Goal: Navigation & Orientation: Find specific page/section

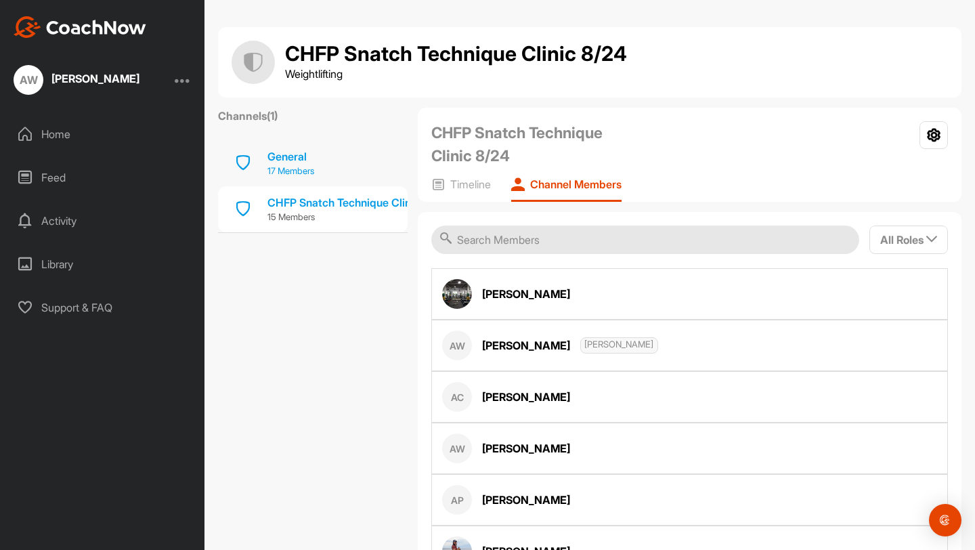
click at [288, 165] on p "17 Members" at bounding box center [290, 172] width 47 height 14
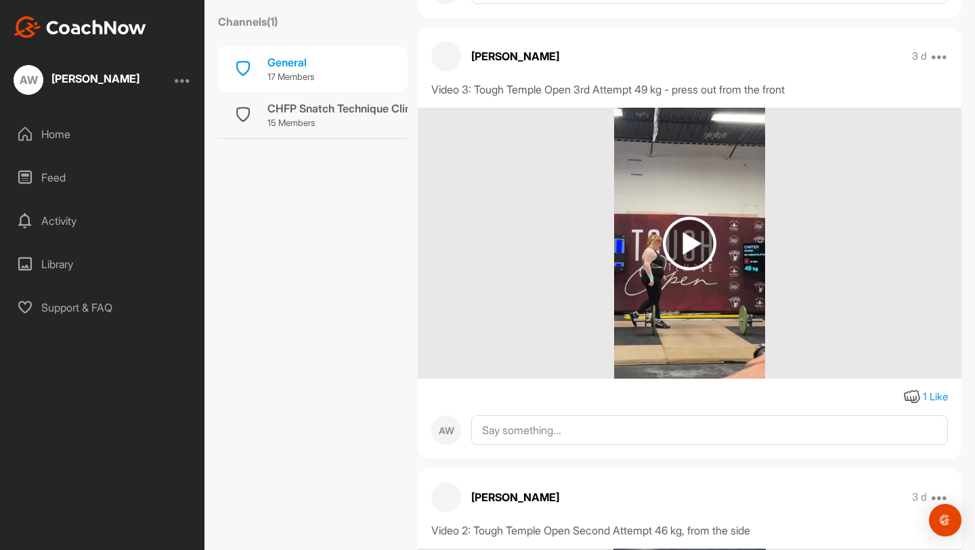
scroll to position [11312, 0]
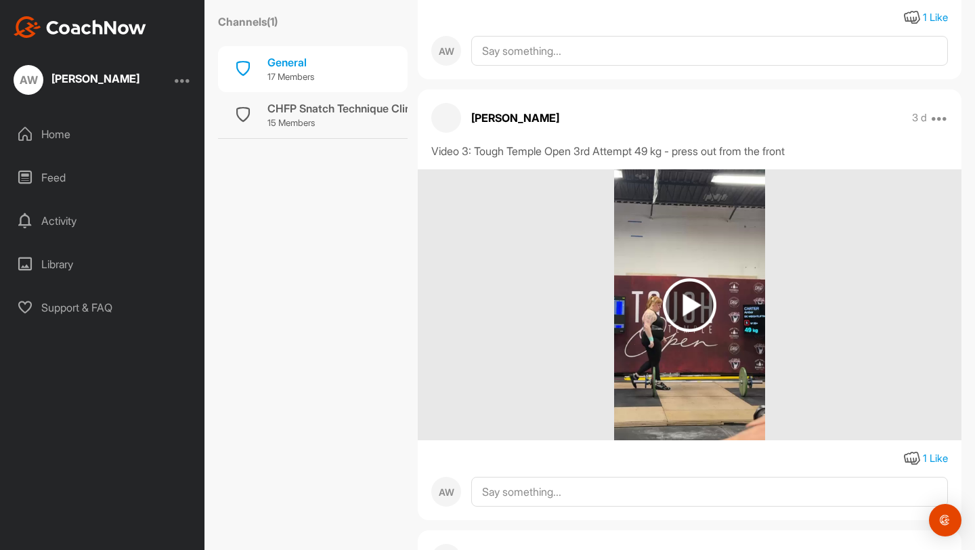
click at [695, 310] on img at bounding box center [689, 304] width 53 height 53
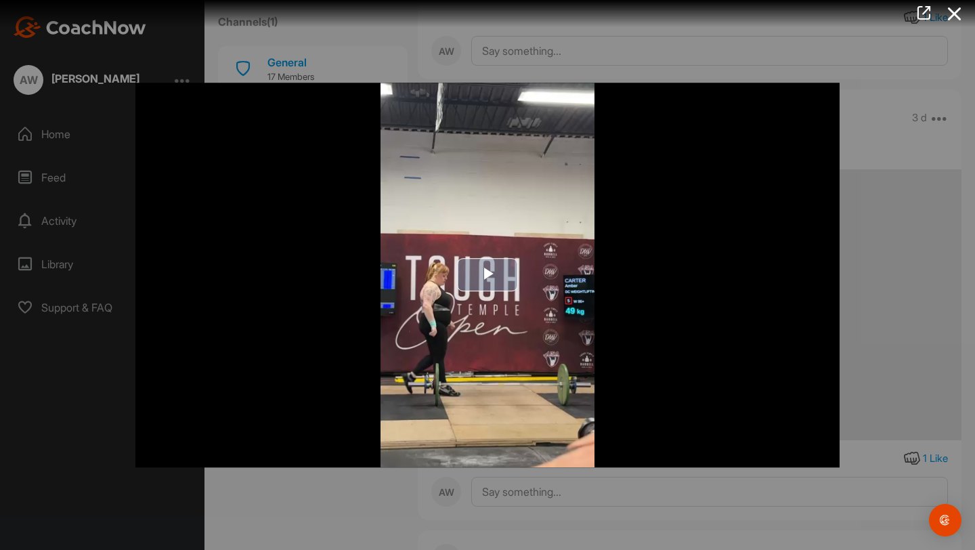
click at [487, 275] on span "Video Player" at bounding box center [487, 275] width 0 height 0
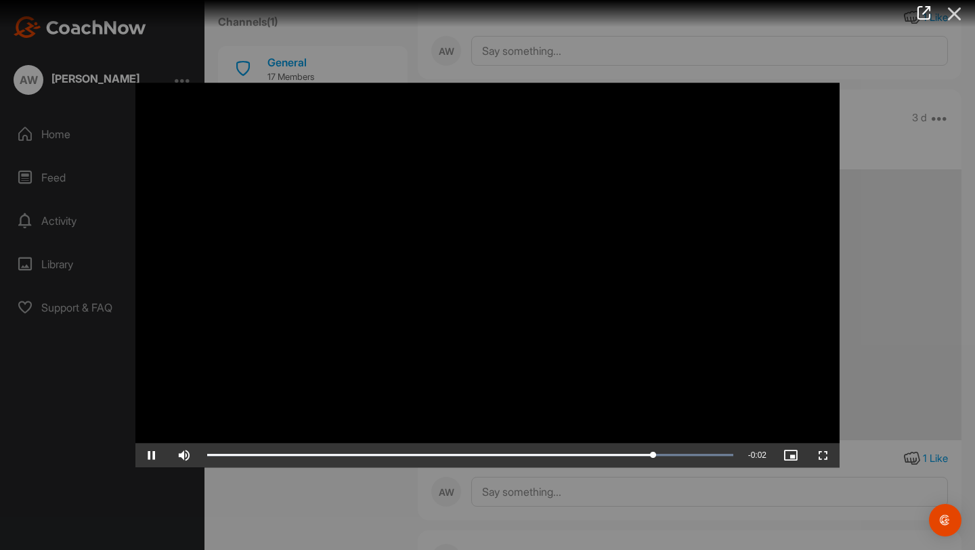
click at [955, 14] on icon at bounding box center [954, 13] width 31 height 25
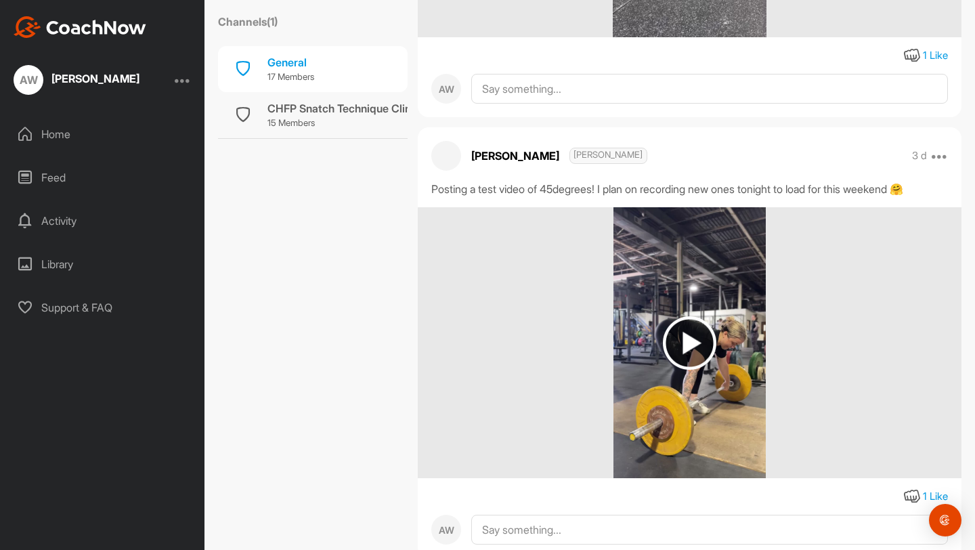
scroll to position [12676, 0]
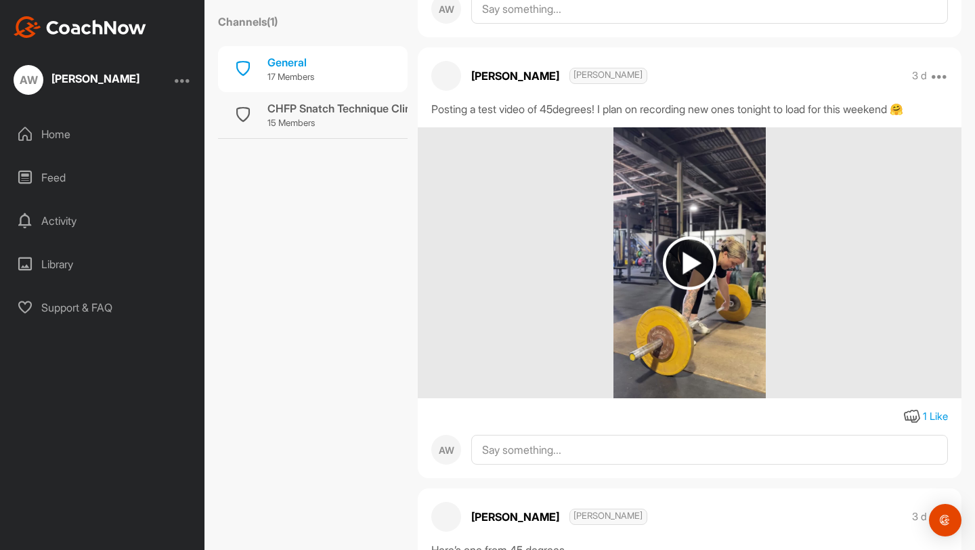
click at [689, 270] on img at bounding box center [689, 262] width 53 height 53
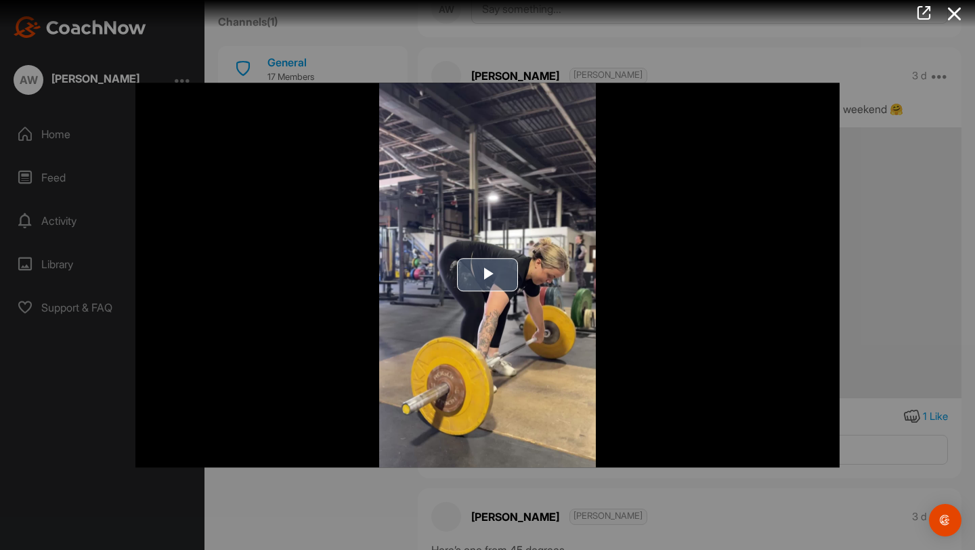
click at [487, 275] on span "Video Player" at bounding box center [487, 275] width 0 height 0
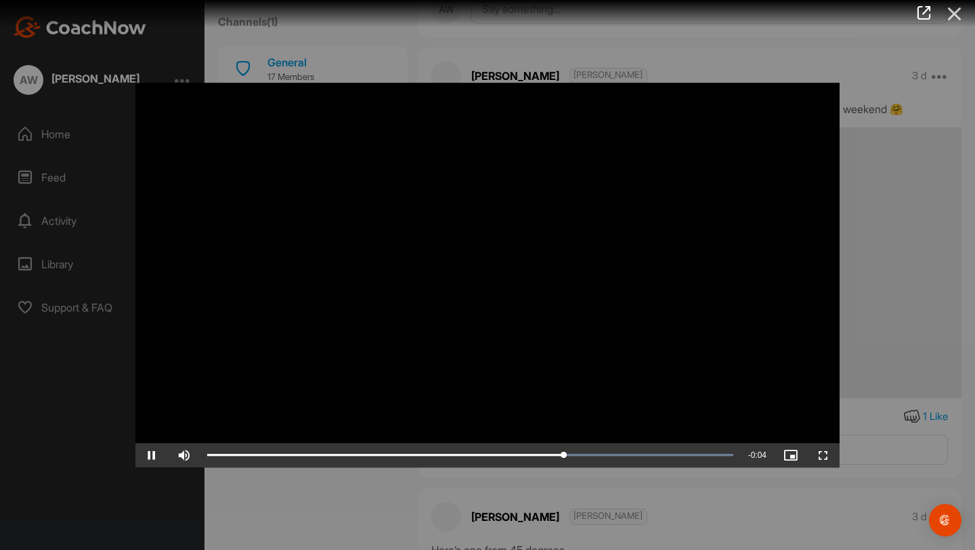
click at [953, 13] on icon at bounding box center [954, 13] width 31 height 25
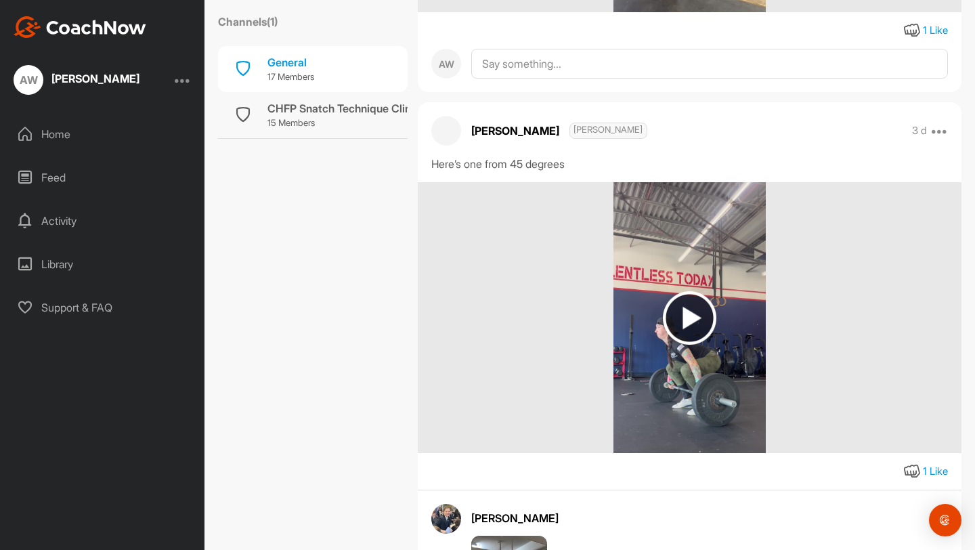
scroll to position [12855, 0]
